Goal: Register for event/course

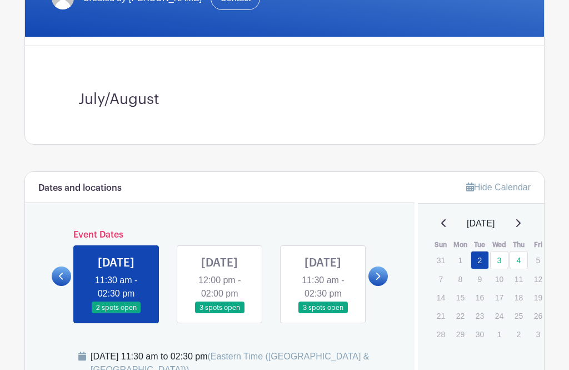
scroll to position [247, 0]
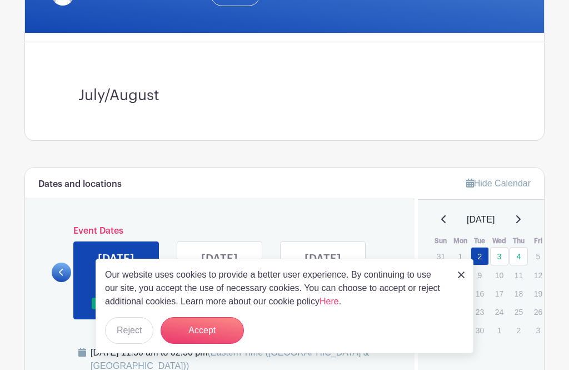
click at [218, 343] on button "Accept" at bounding box center [202, 330] width 83 height 27
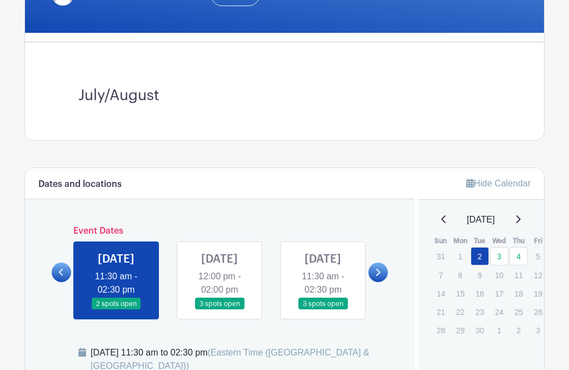
click at [116, 310] on link at bounding box center [116, 310] width 0 height 0
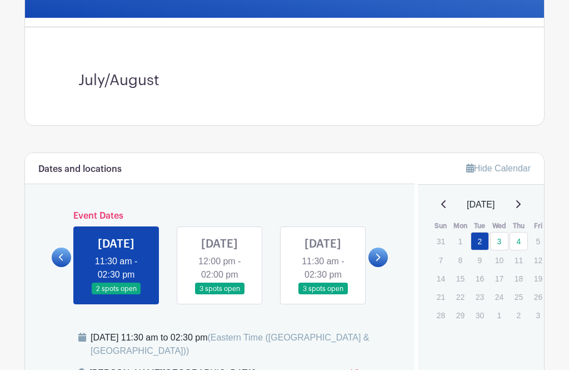
scroll to position [262, 0]
click at [387, 262] on link at bounding box center [377, 256] width 19 height 19
click at [386, 267] on link at bounding box center [377, 256] width 19 height 19
click at [383, 267] on link at bounding box center [377, 256] width 19 height 19
click at [385, 267] on link at bounding box center [377, 256] width 19 height 19
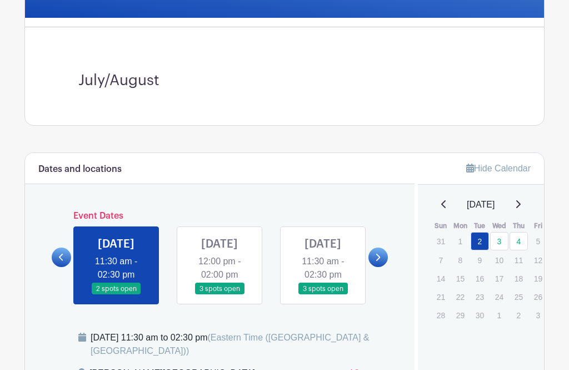
click at [387, 267] on link at bounding box center [377, 256] width 19 height 19
click at [387, 266] on link at bounding box center [377, 256] width 19 height 19
click at [62, 267] on link at bounding box center [61, 256] width 19 height 19
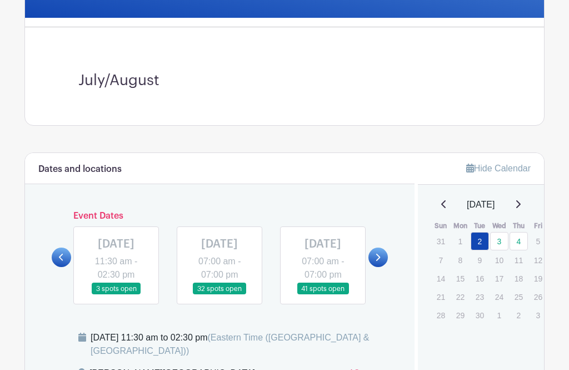
click at [385, 265] on link at bounding box center [377, 256] width 19 height 19
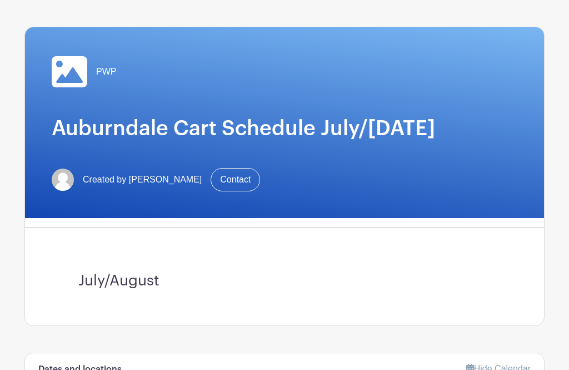
scroll to position [0, 0]
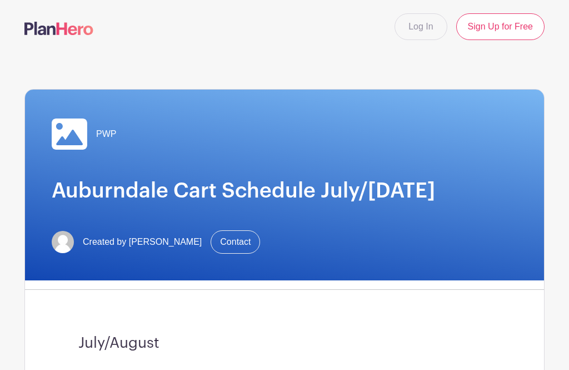
click at [377, 188] on h1 "Auburndale Cart Schedule July/[DATE]" at bounding box center [285, 190] width 466 height 25
click at [442, 196] on h1 "Auburndale Cart Schedule July/[DATE]" at bounding box center [285, 190] width 466 height 25
click at [492, 31] on link "Sign Up for Free" at bounding box center [500, 26] width 88 height 27
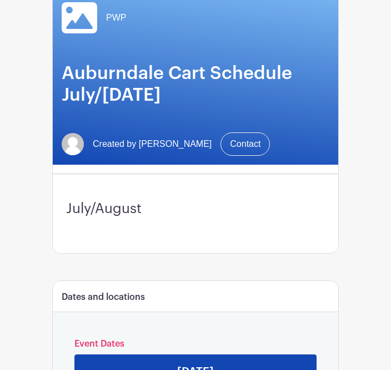
scroll to position [105, 0]
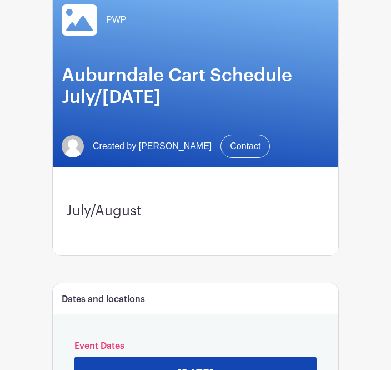
click at [136, 301] on h6 "Dates and locations" at bounding box center [103, 299] width 83 height 11
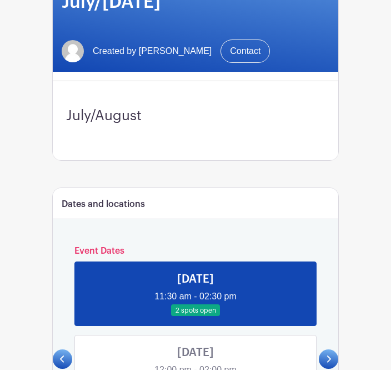
scroll to position [219, 0]
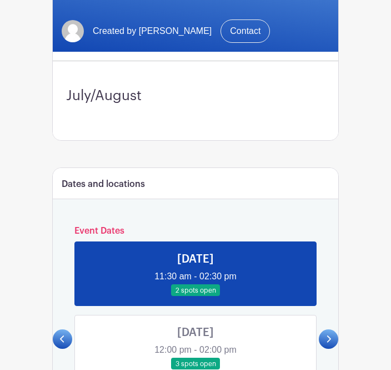
click at [196, 297] on link at bounding box center [196, 297] width 0 height 0
click at [110, 231] on h6 "Event Dates" at bounding box center [195, 231] width 247 height 11
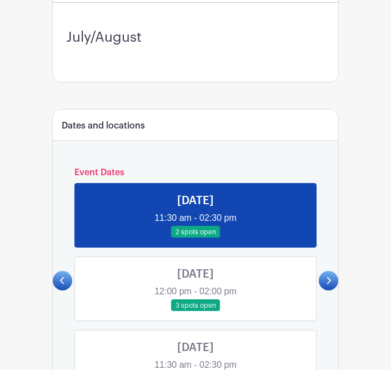
scroll to position [278, 0]
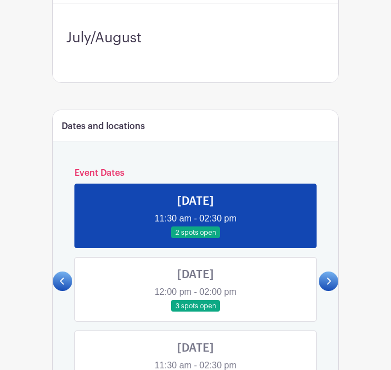
click at [328, 285] on icon at bounding box center [328, 281] width 5 height 8
click at [337, 286] on link at bounding box center [328, 280] width 19 height 19
click at [338, 281] on link at bounding box center [328, 280] width 19 height 19
click at [333, 284] on link at bounding box center [328, 280] width 19 height 19
click at [337, 280] on link at bounding box center [328, 280] width 19 height 19
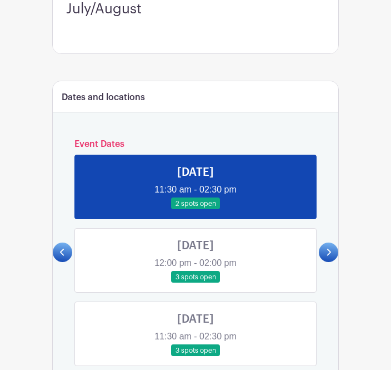
scroll to position [306, 0]
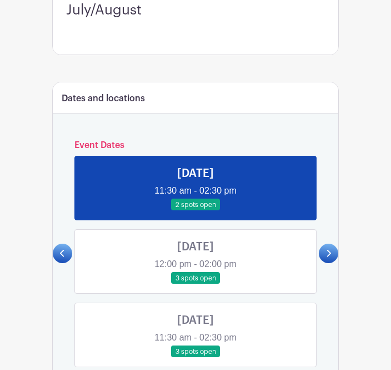
click at [196, 211] on link at bounding box center [196, 211] width 0 height 0
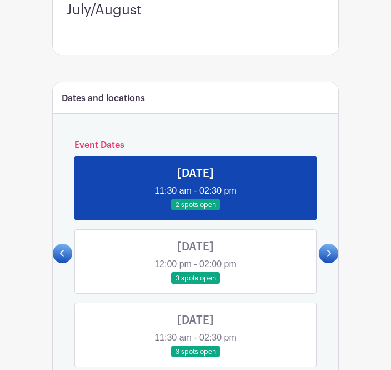
click at [72, 256] on div "WED Sep 03, 2025 12:00 pm - 02:00 pm 3 spots open" at bounding box center [196, 261] width 260 height 64
click at [70, 260] on link at bounding box center [62, 252] width 19 height 19
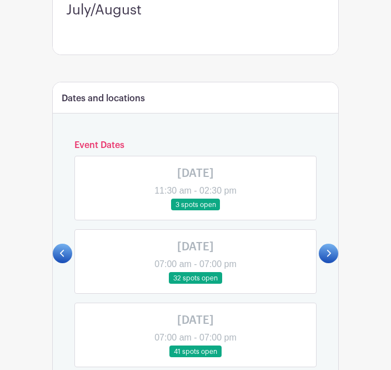
click at [196, 284] on link at bounding box center [196, 284] width 0 height 0
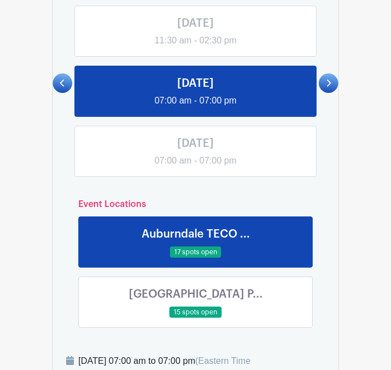
scroll to position [455, 0]
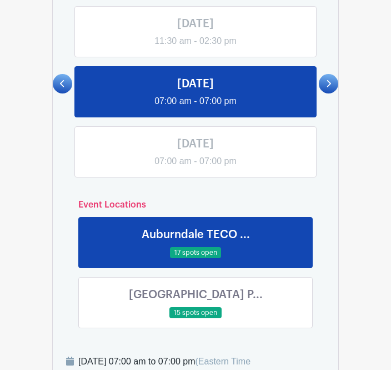
click at [196, 318] on link at bounding box center [196, 318] width 0 height 0
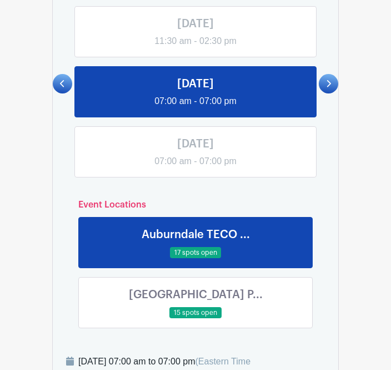
click at [196, 318] on link at bounding box center [196, 318] width 0 height 0
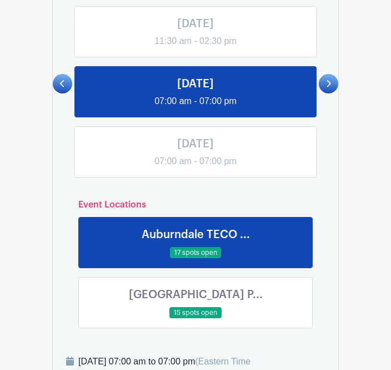
click at [196, 318] on link at bounding box center [196, 318] width 0 height 0
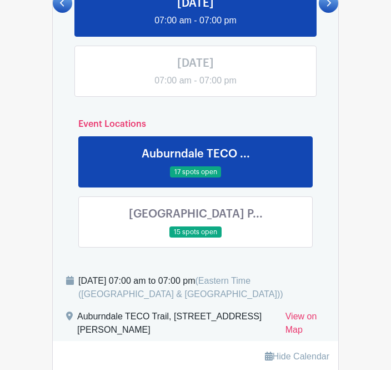
scroll to position [537, 0]
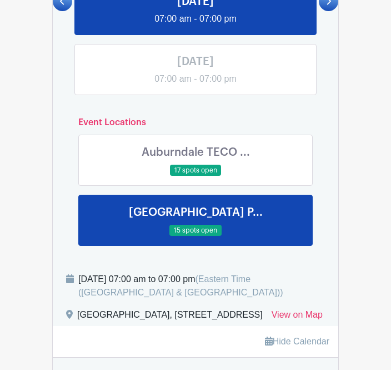
click at [196, 236] on link at bounding box center [196, 236] width 0 height 0
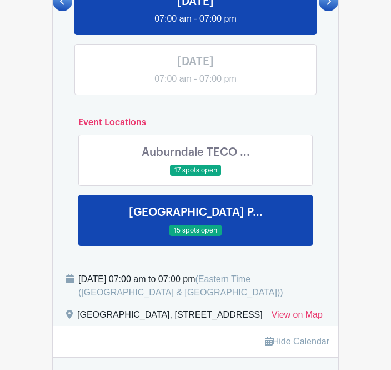
click at [196, 236] on link at bounding box center [196, 236] width 0 height 0
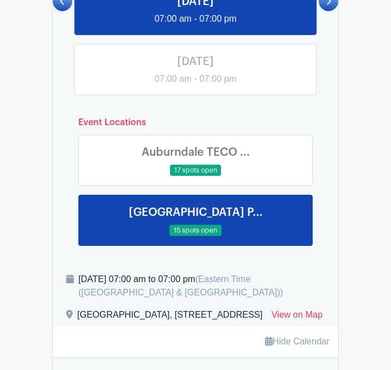
click at [196, 236] on link at bounding box center [196, 236] width 0 height 0
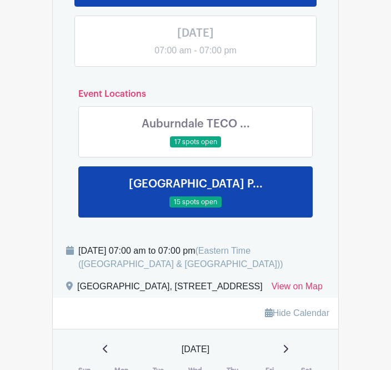
scroll to position [571, 0]
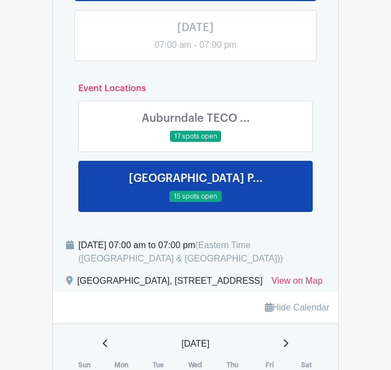
click at [169, 285] on div "Auburndale City Park, 119 West Park Street, Auburndale, FL, USA" at bounding box center [170, 284] width 186 height 18
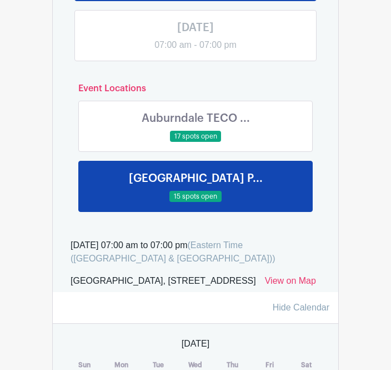
scroll to position [571, 0]
click at [220, 285] on div "Auburndale City Park, 119 West Park Street, Auburndale, FL, USA" at bounding box center [164, 283] width 186 height 18
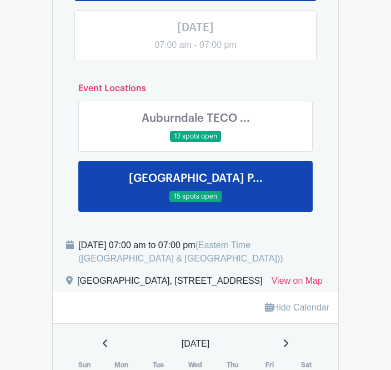
click at [217, 278] on div "Auburndale City Park, 119 West Park Street, Auburndale, FL, USA" at bounding box center [170, 283] width 186 height 18
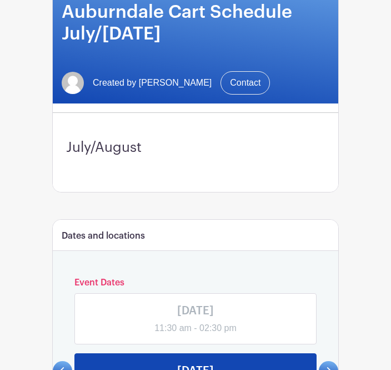
scroll to position [161, 0]
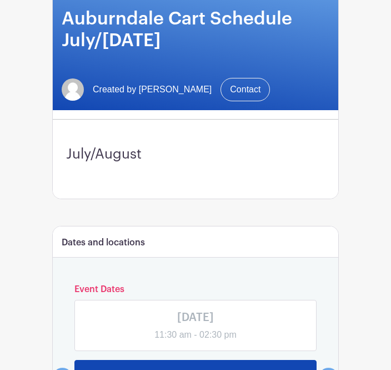
click at [124, 148] on h3 "July/August" at bounding box center [195, 155] width 259 height 17
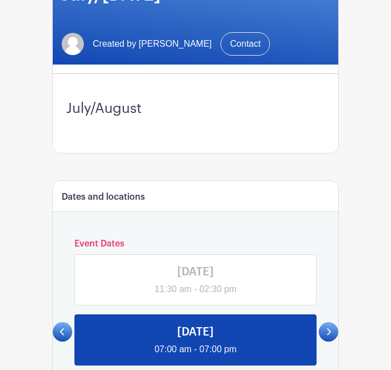
scroll to position [226, 0]
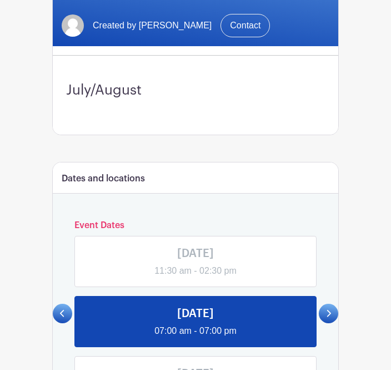
click at [331, 320] on link at bounding box center [328, 312] width 19 height 19
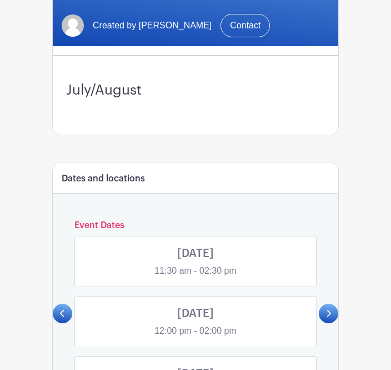
click at [196, 277] on link at bounding box center [196, 277] width 0 height 0
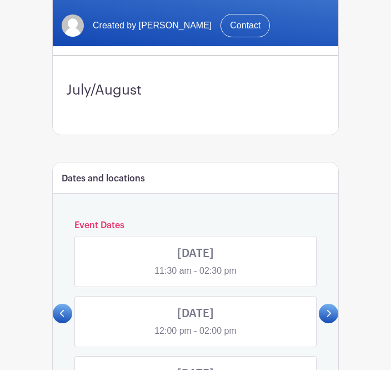
click at [196, 277] on link at bounding box center [196, 277] width 0 height 0
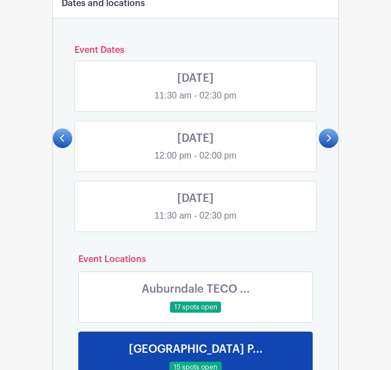
scroll to position [398, 0]
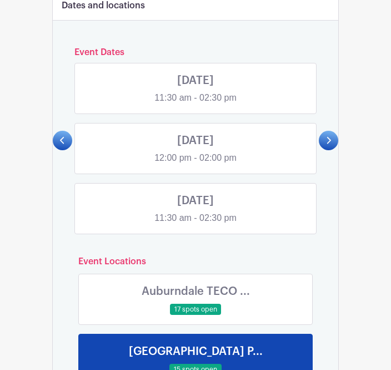
click at [196, 105] on link at bounding box center [196, 105] width 0 height 0
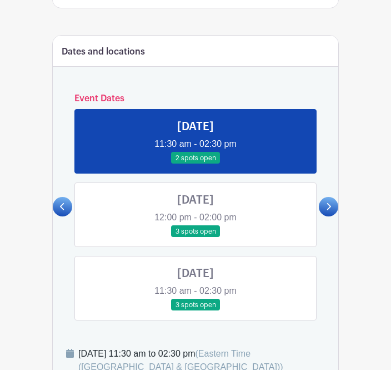
scroll to position [353, 0]
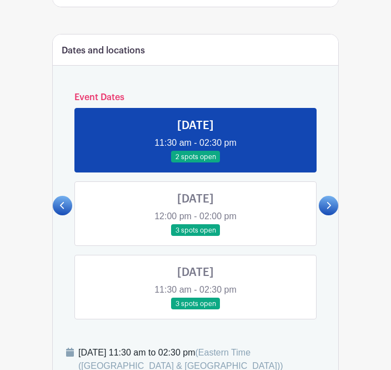
click at [196, 236] on link at bounding box center [196, 236] width 0 height 0
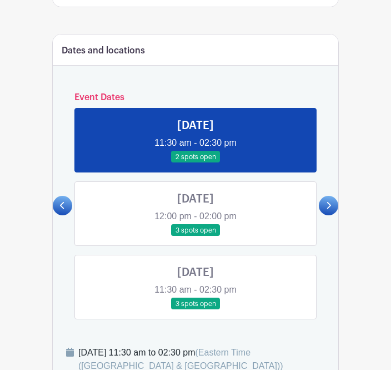
click at [196, 236] on link at bounding box center [196, 236] width 0 height 0
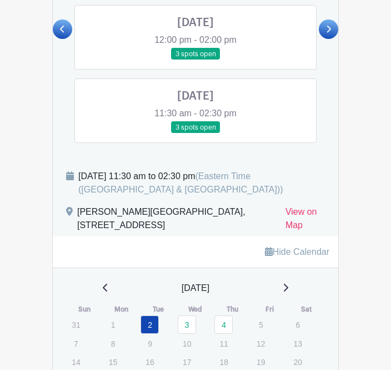
scroll to position [530, 0]
click at [196, 323] on link "3" at bounding box center [187, 324] width 18 height 18
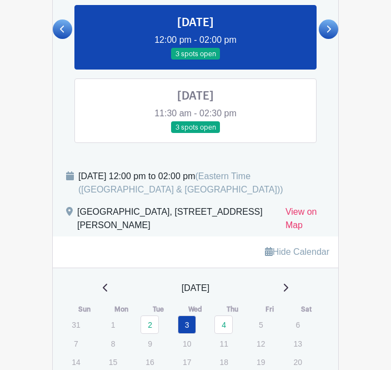
click at [194, 330] on link "3" at bounding box center [187, 324] width 18 height 18
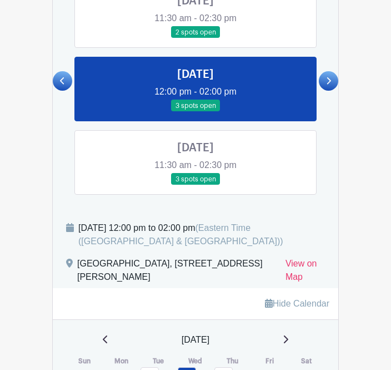
scroll to position [479, 0]
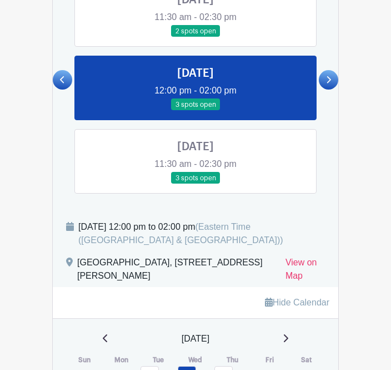
click at [196, 111] on link at bounding box center [196, 111] width 0 height 0
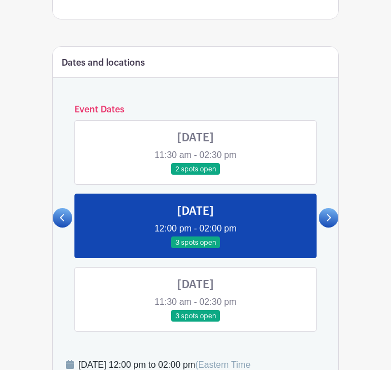
scroll to position [342, 0]
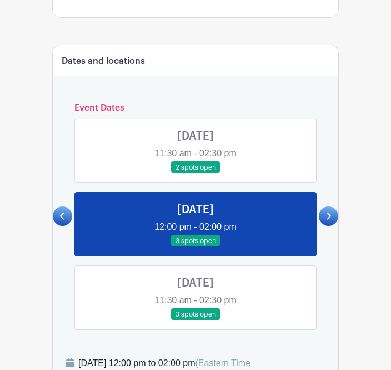
click at [196, 247] on link at bounding box center [196, 247] width 0 height 0
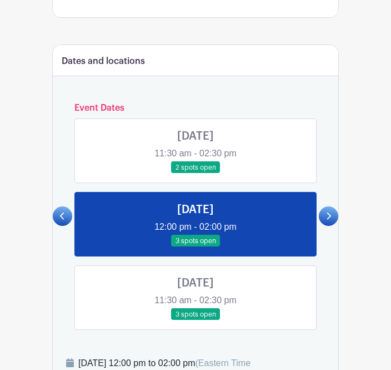
click at [196, 247] on link at bounding box center [196, 247] width 0 height 0
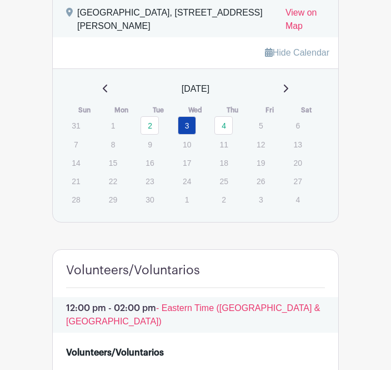
scroll to position [729, 0]
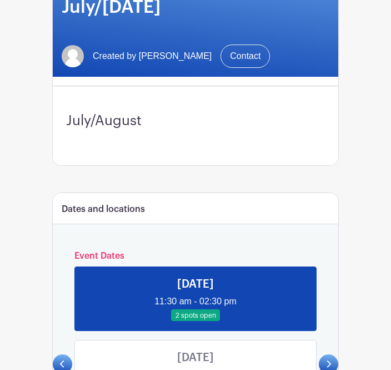
scroll to position [260, 0]
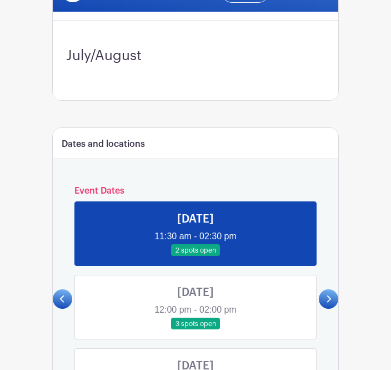
click at [196, 256] on link at bounding box center [196, 256] width 0 height 0
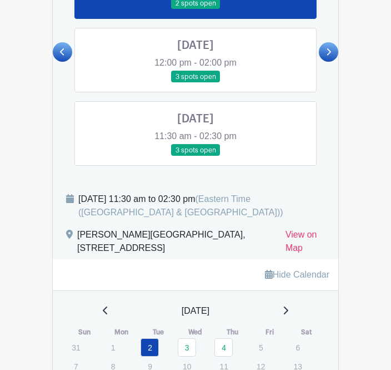
scroll to position [504, 0]
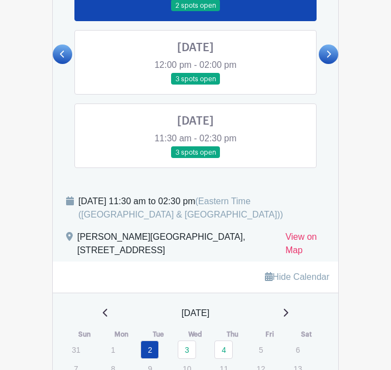
click at [268, 350] on p "5" at bounding box center [261, 349] width 18 height 17
click at [267, 350] on p "5" at bounding box center [261, 349] width 18 height 17
click at [272, 350] on td "5" at bounding box center [269, 349] width 37 height 19
click at [271, 350] on td "5" at bounding box center [269, 349] width 37 height 19
click at [265, 347] on p "5" at bounding box center [261, 349] width 18 height 17
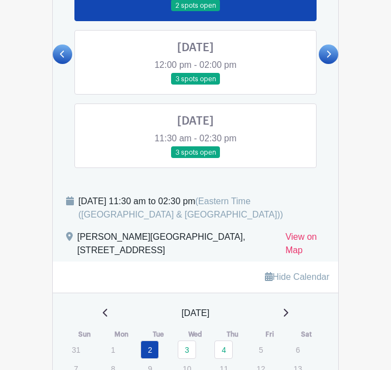
click at [267, 350] on p "5" at bounding box center [261, 349] width 18 height 17
click at [285, 335] on th "Fri" at bounding box center [269, 334] width 37 height 11
click at [267, 349] on p "5" at bounding box center [261, 349] width 18 height 17
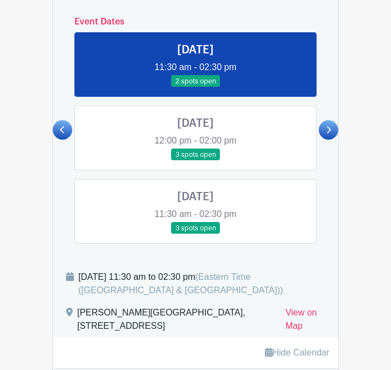
scroll to position [428, 0]
click at [196, 88] on link at bounding box center [196, 88] width 0 height 0
click at [196, 161] on link at bounding box center [196, 161] width 0 height 0
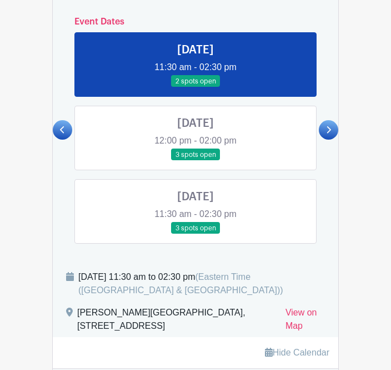
click at [196, 161] on link at bounding box center [196, 161] width 0 height 0
click at [196, 87] on link at bounding box center [196, 87] width 0 height 0
click at [333, 136] on link at bounding box center [328, 129] width 19 height 19
click at [332, 137] on link at bounding box center [328, 129] width 19 height 19
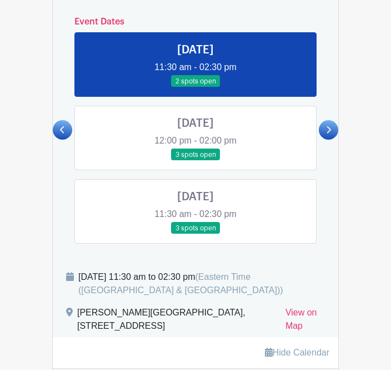
click at [328, 136] on link at bounding box center [328, 129] width 19 height 19
click at [329, 138] on link at bounding box center [328, 129] width 19 height 19
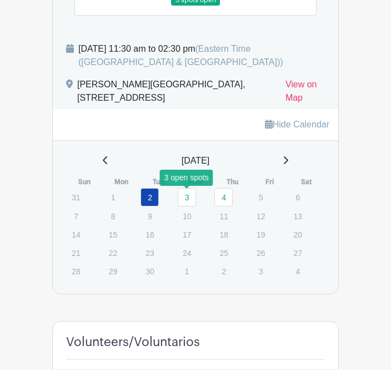
scroll to position [657, 0]
click at [195, 196] on link "3" at bounding box center [187, 197] width 18 height 18
click at [193, 199] on link "3" at bounding box center [187, 197] width 18 height 18
click at [194, 206] on link "3" at bounding box center [187, 197] width 18 height 18
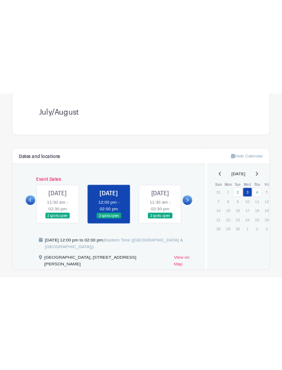
scroll to position [44, 0]
